Goal: Task Accomplishment & Management: Use online tool/utility

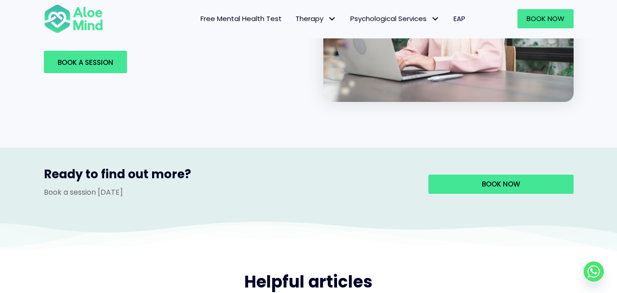
scroll to position [1416, 0]
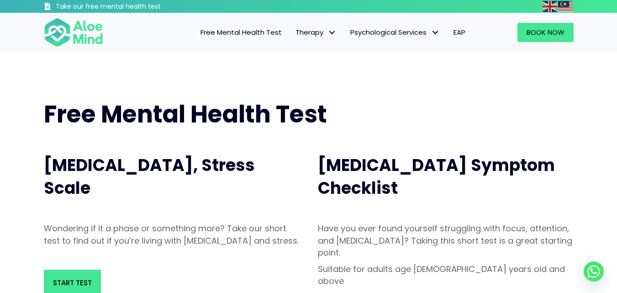
click at [252, 36] on span "Free Mental Health Test" at bounding box center [241, 32] width 81 height 10
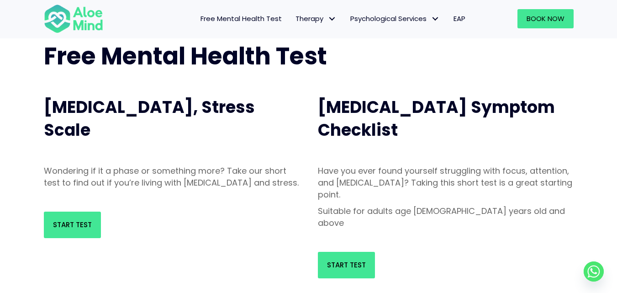
scroll to position [91, 0]
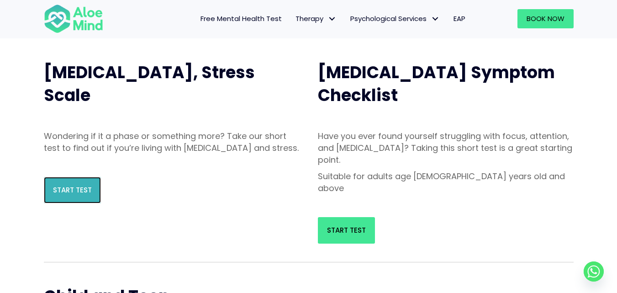
click at [60, 203] on link "Start Test" at bounding box center [72, 190] width 57 height 27
